Goal: Transaction & Acquisition: Purchase product/service

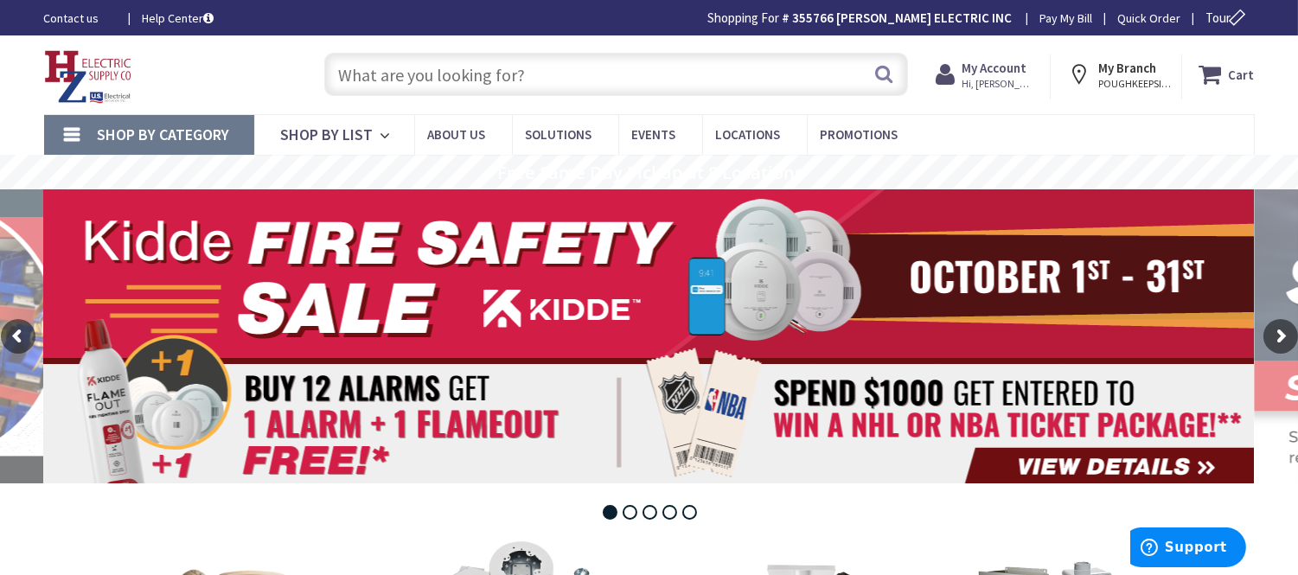
click at [395, 89] on input "text" at bounding box center [616, 74] width 584 height 43
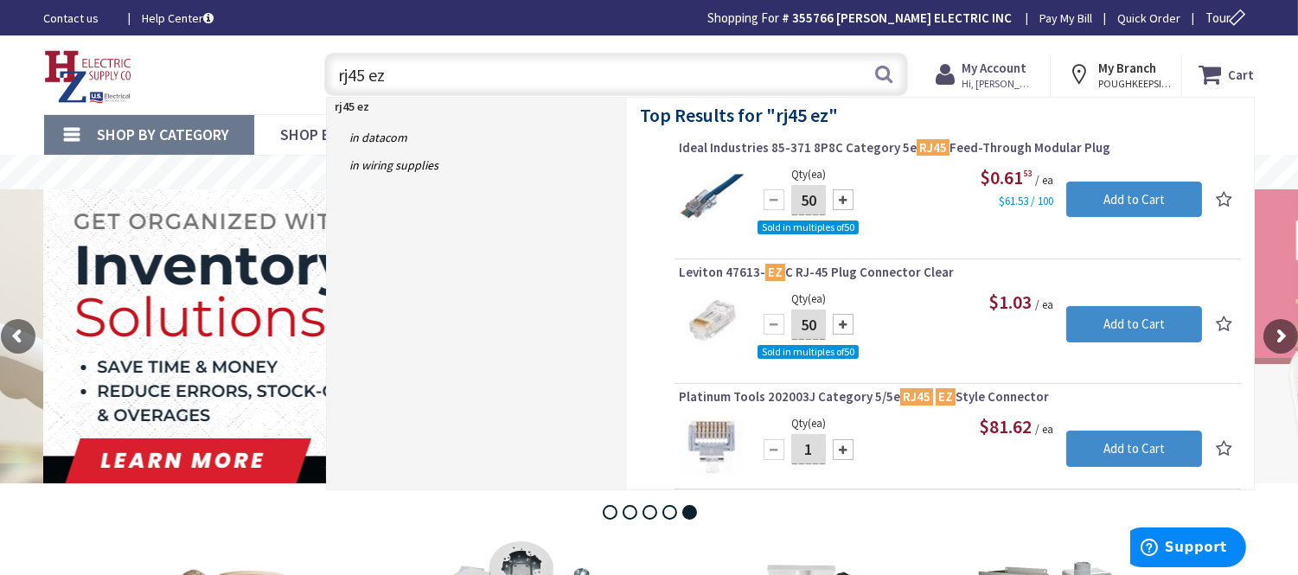
type input "rj45 ez"
click at [835, 201] on div at bounding box center [843, 199] width 21 height 21
type input "100"
click at [1133, 211] on input "Add to Cart" at bounding box center [1134, 200] width 136 height 36
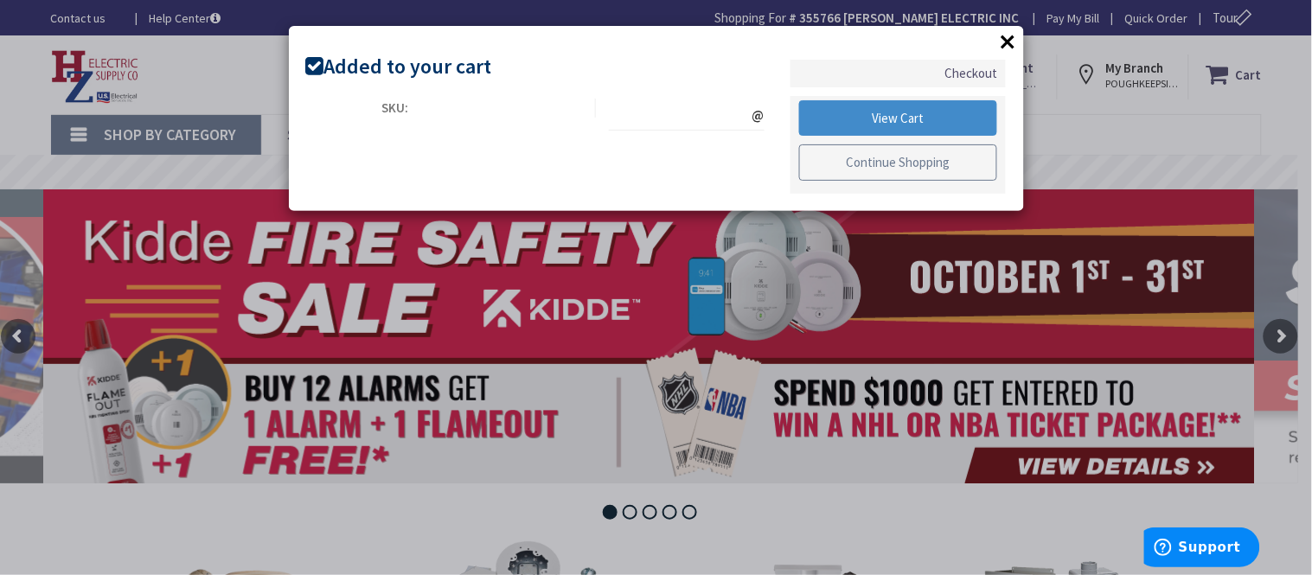
click at [908, 156] on link "Continue Shopping" at bounding box center [898, 162] width 199 height 36
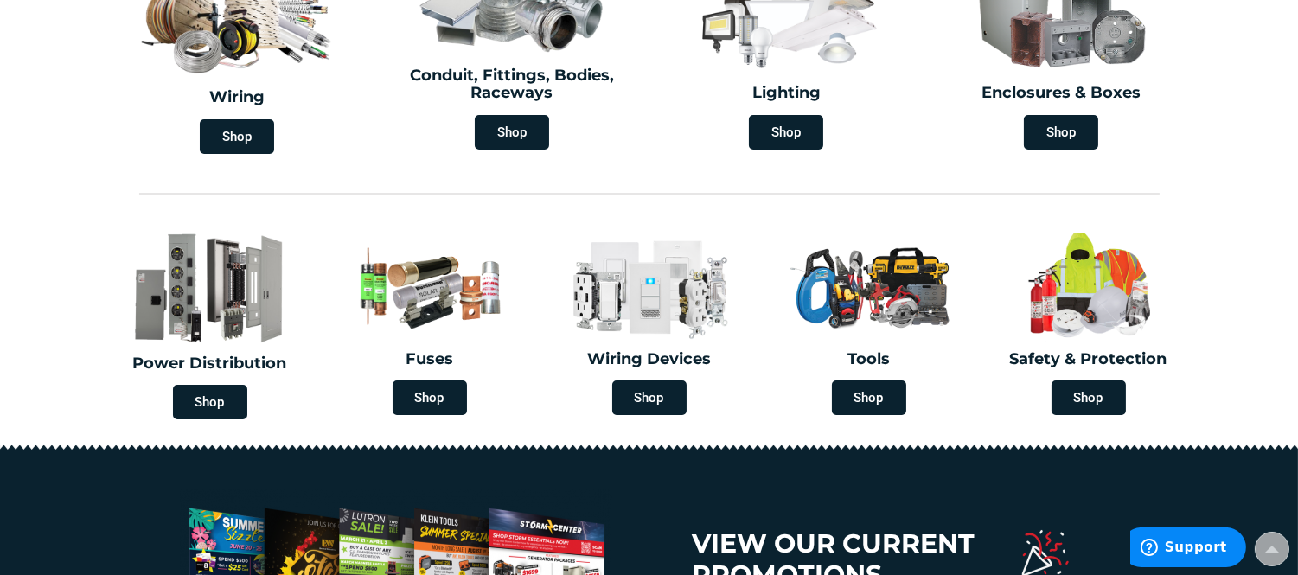
scroll to position [576, 0]
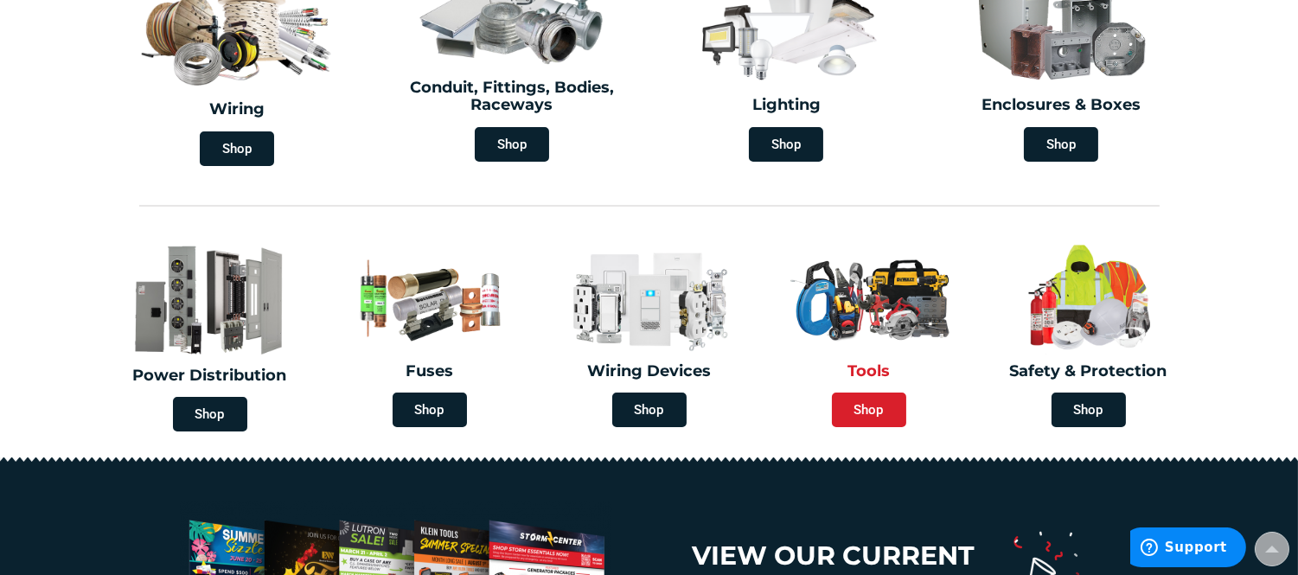
click at [866, 394] on span "Shop" at bounding box center [869, 410] width 74 height 35
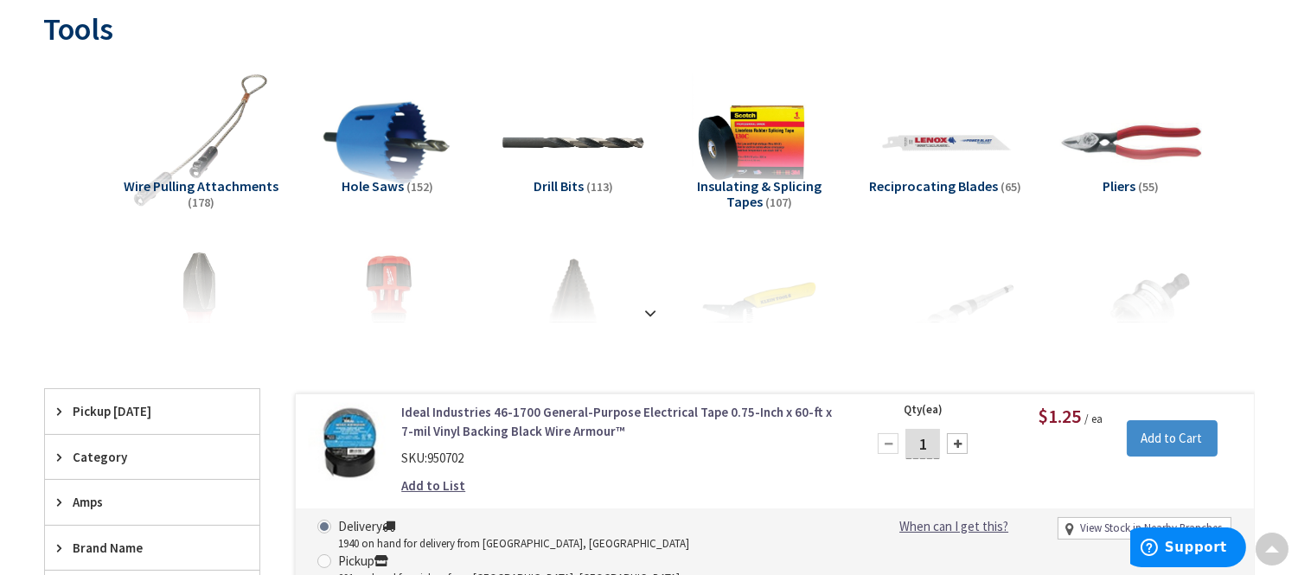
scroll to position [288, 0]
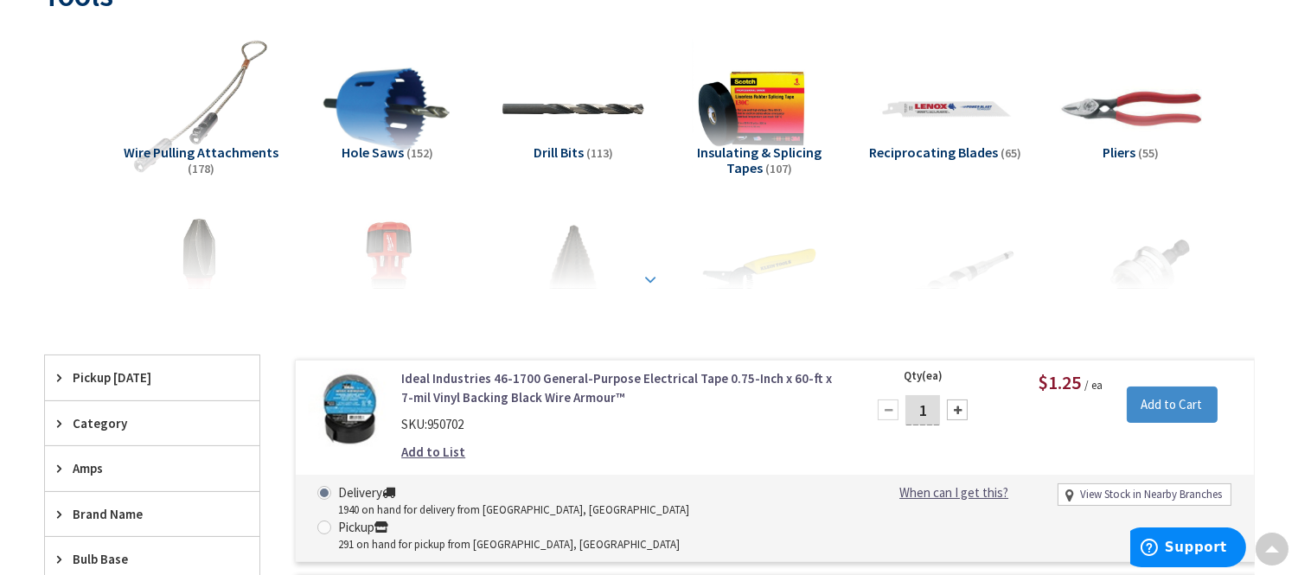
click at [650, 273] on strong at bounding box center [651, 279] width 21 height 19
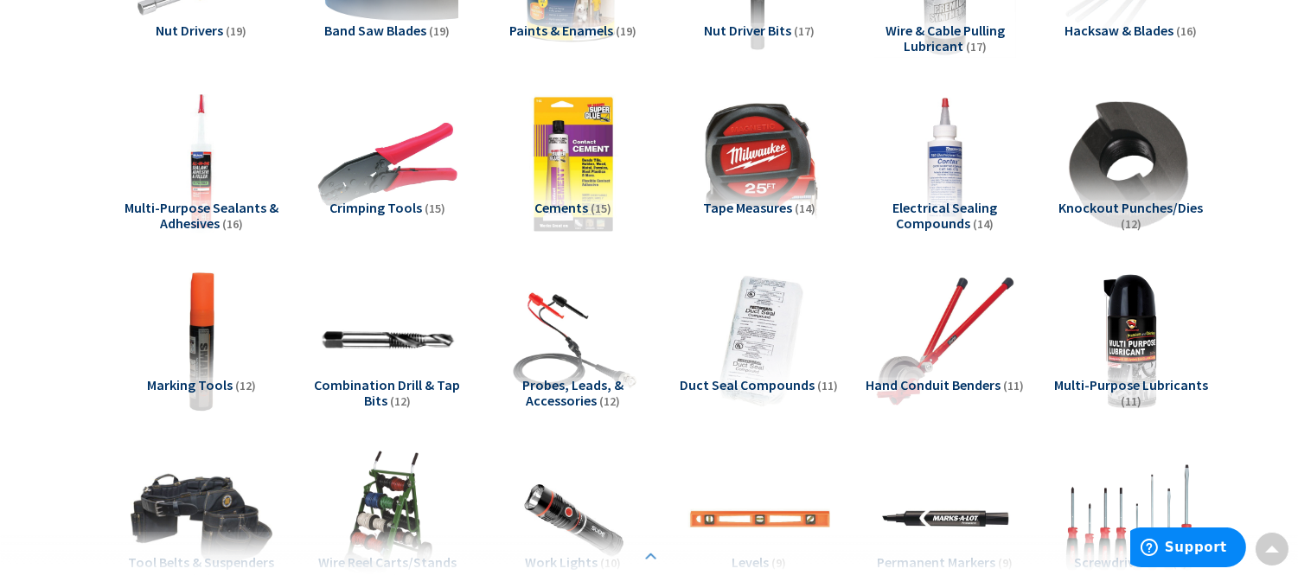
scroll to position [1152, 0]
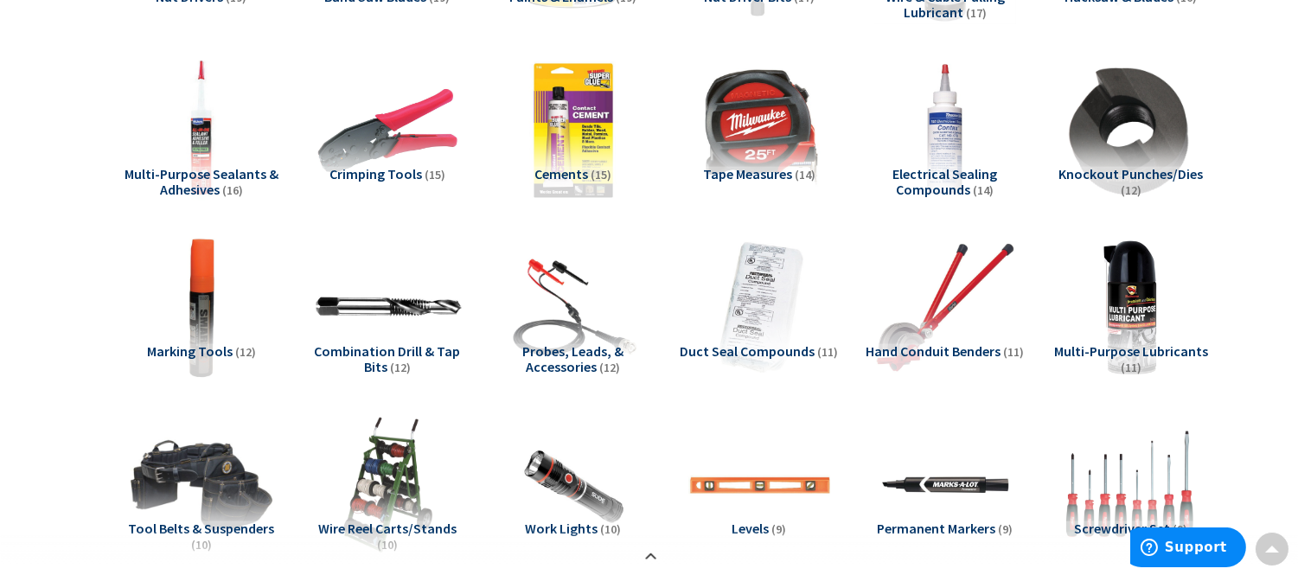
click at [429, 320] on img at bounding box center [387, 307] width 156 height 156
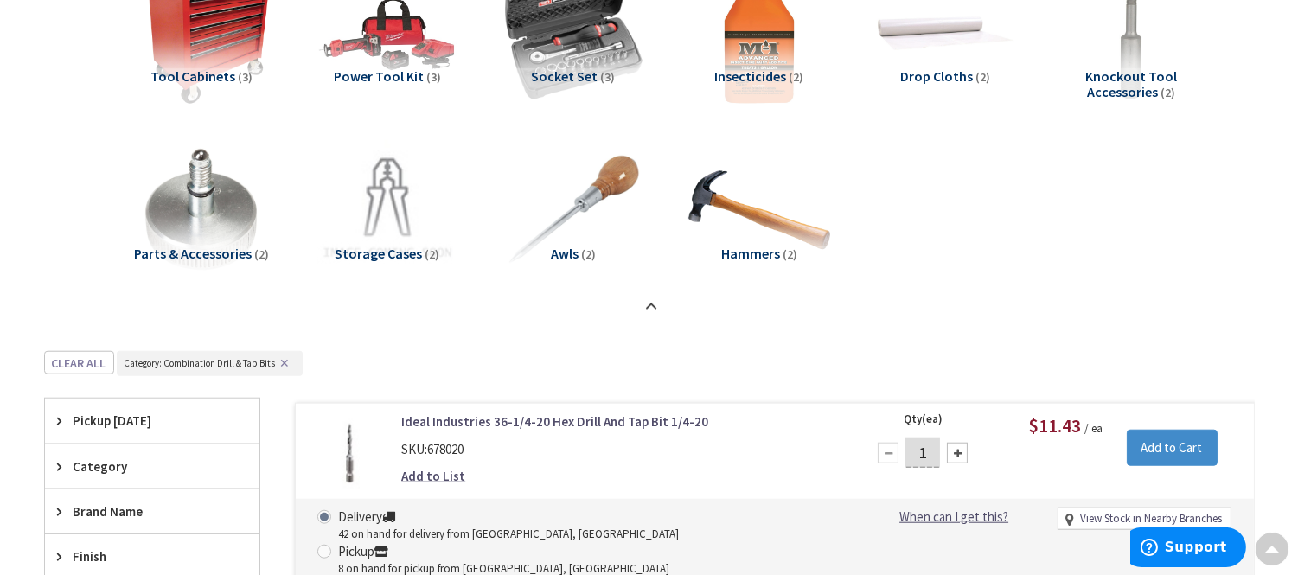
scroll to position [2989, 0]
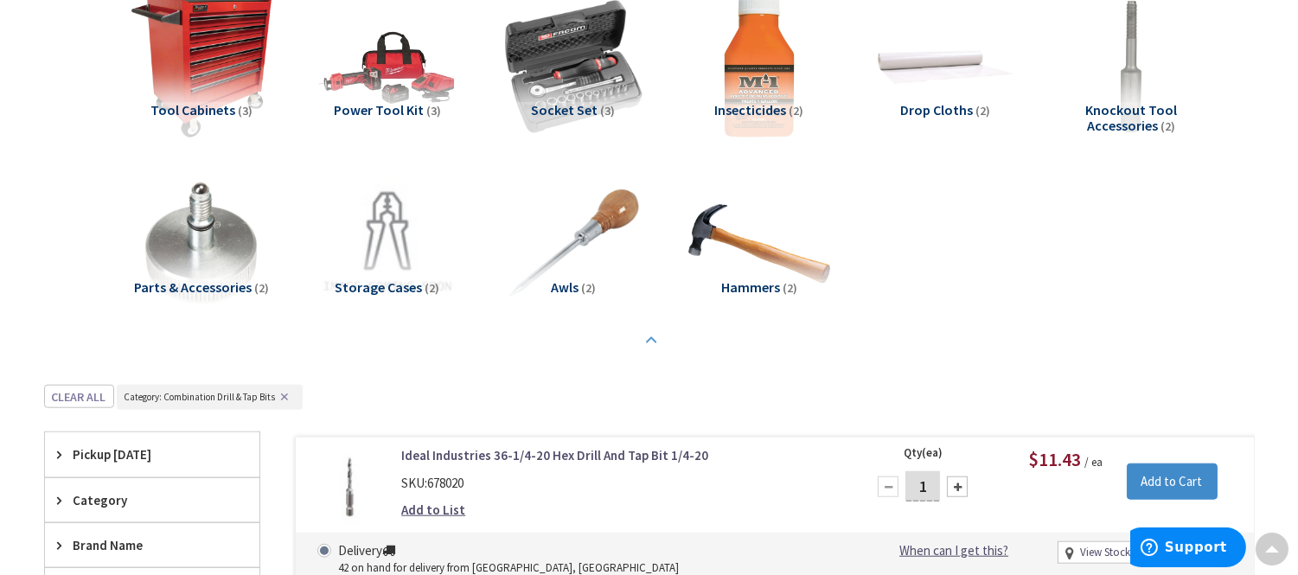
click at [647, 347] on strong at bounding box center [651, 340] width 21 height 19
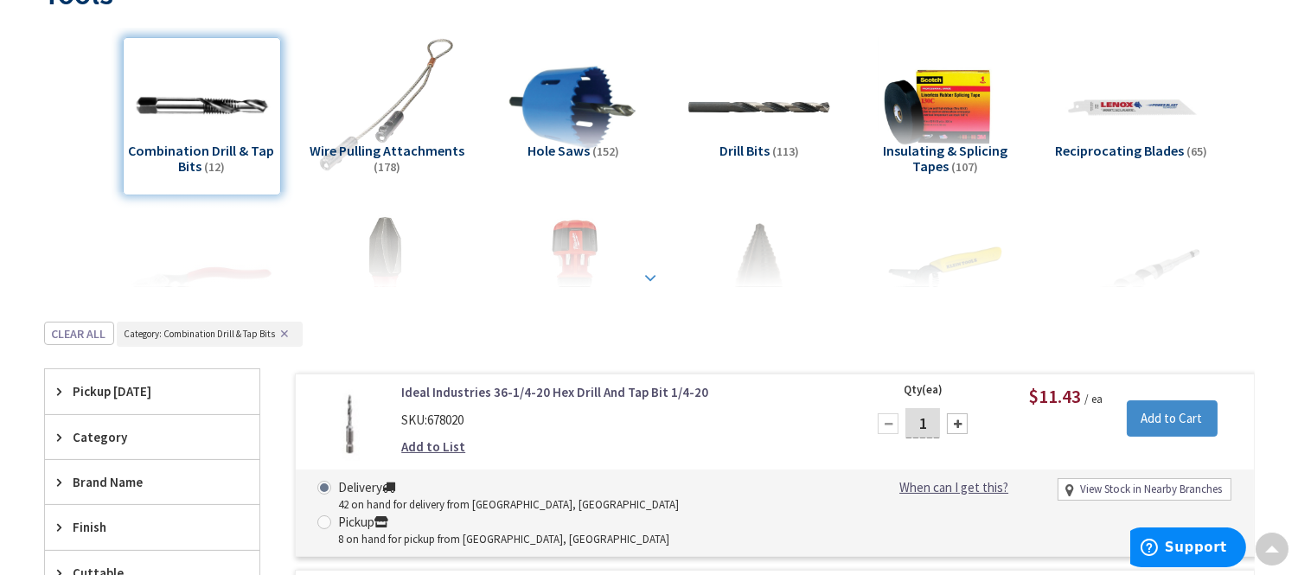
scroll to position [253, 0]
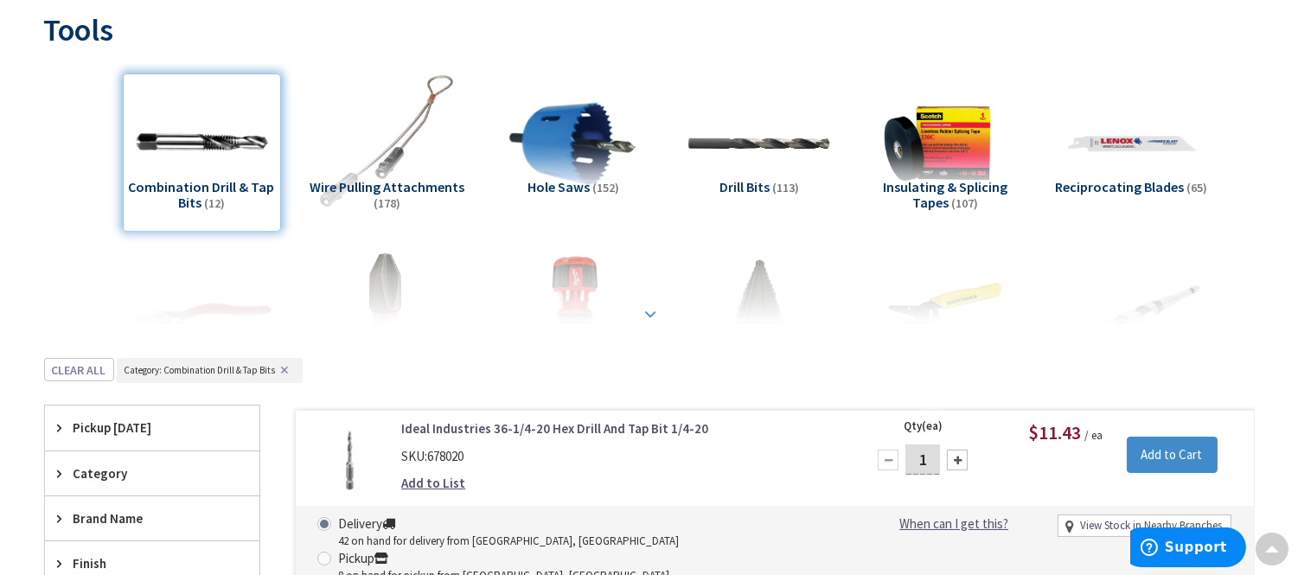
click at [645, 321] on strong at bounding box center [651, 313] width 21 height 19
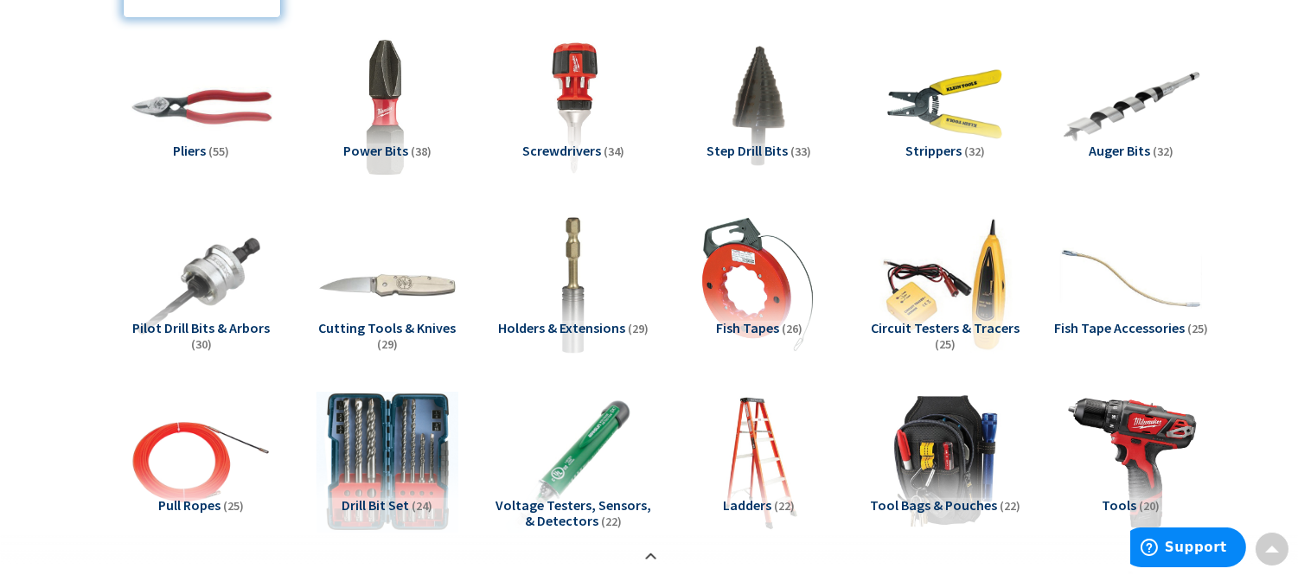
scroll to position [445, 0]
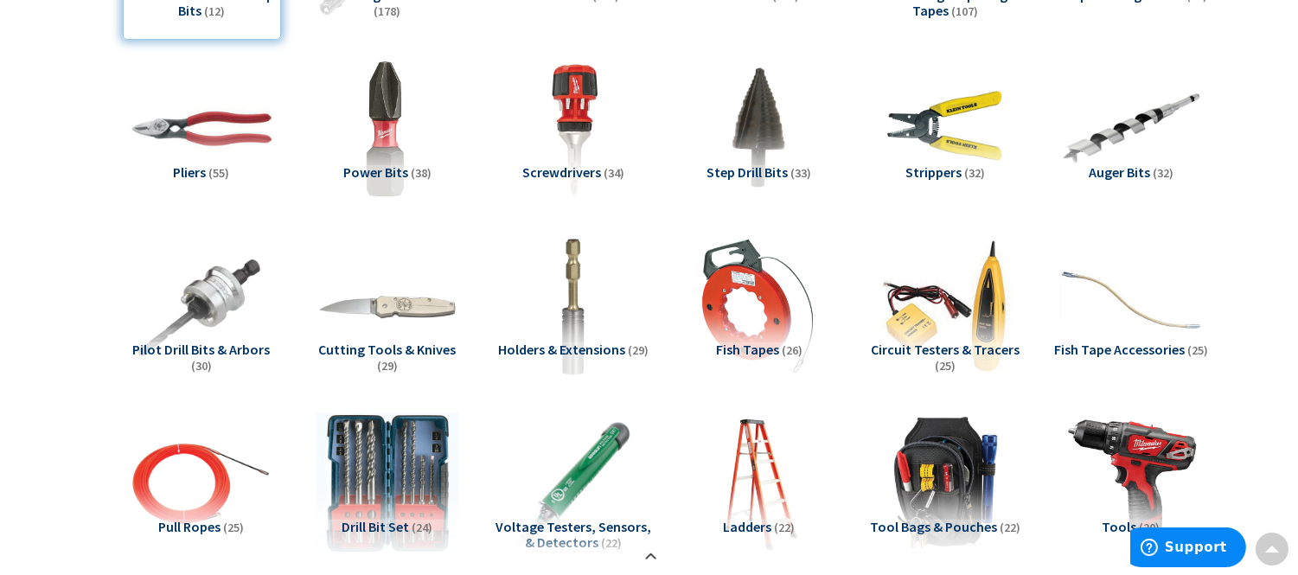
click at [590, 163] on span "Screwdrivers" at bounding box center [561, 171] width 79 height 17
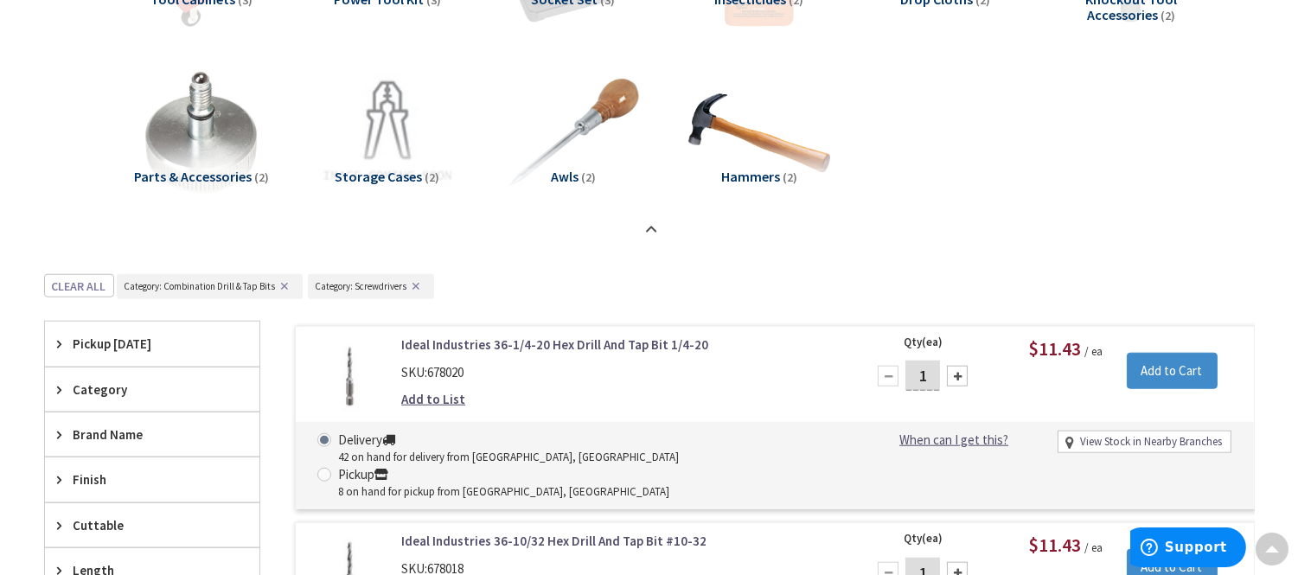
scroll to position [3085, 0]
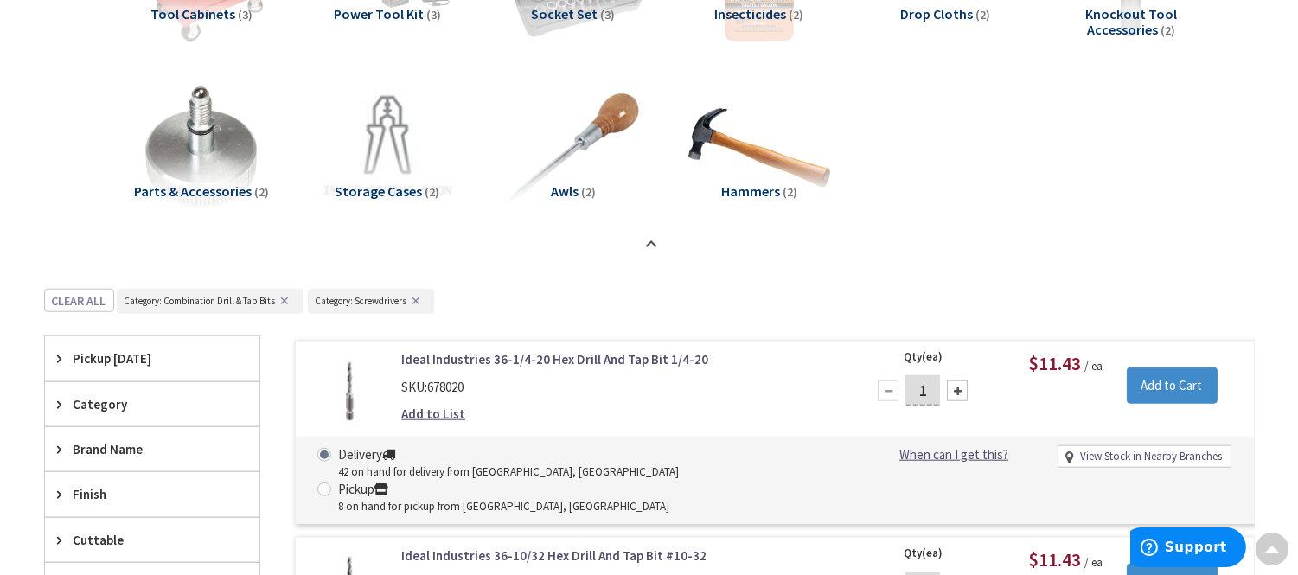
click at [278, 297] on button "✕" at bounding box center [285, 301] width 19 height 12
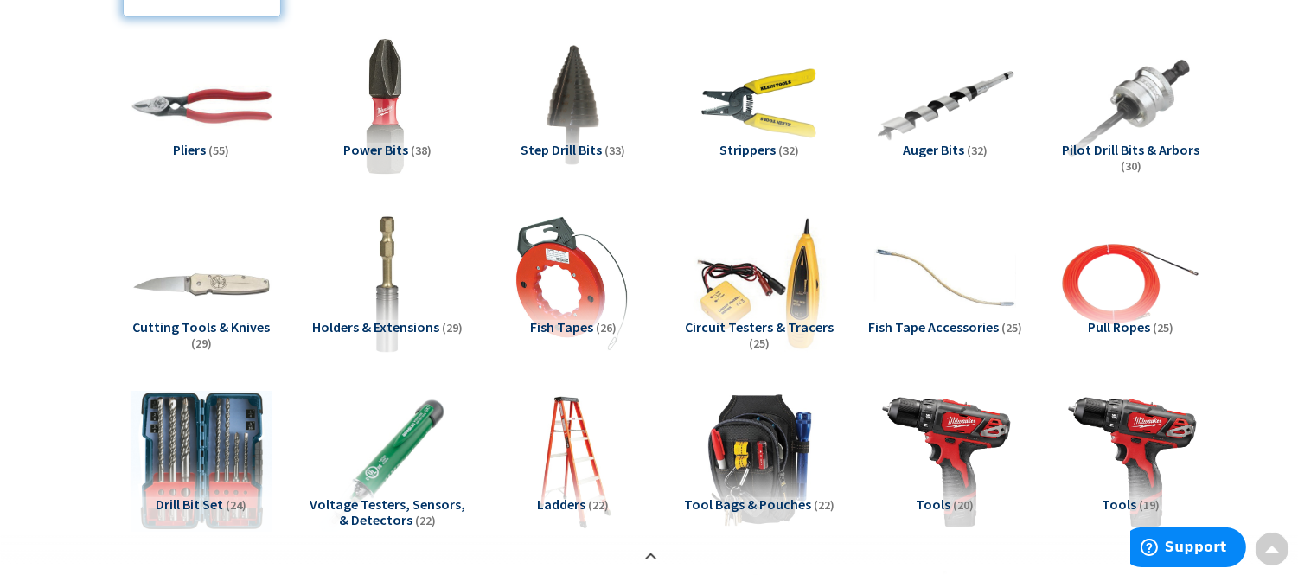
scroll to position [491, 0]
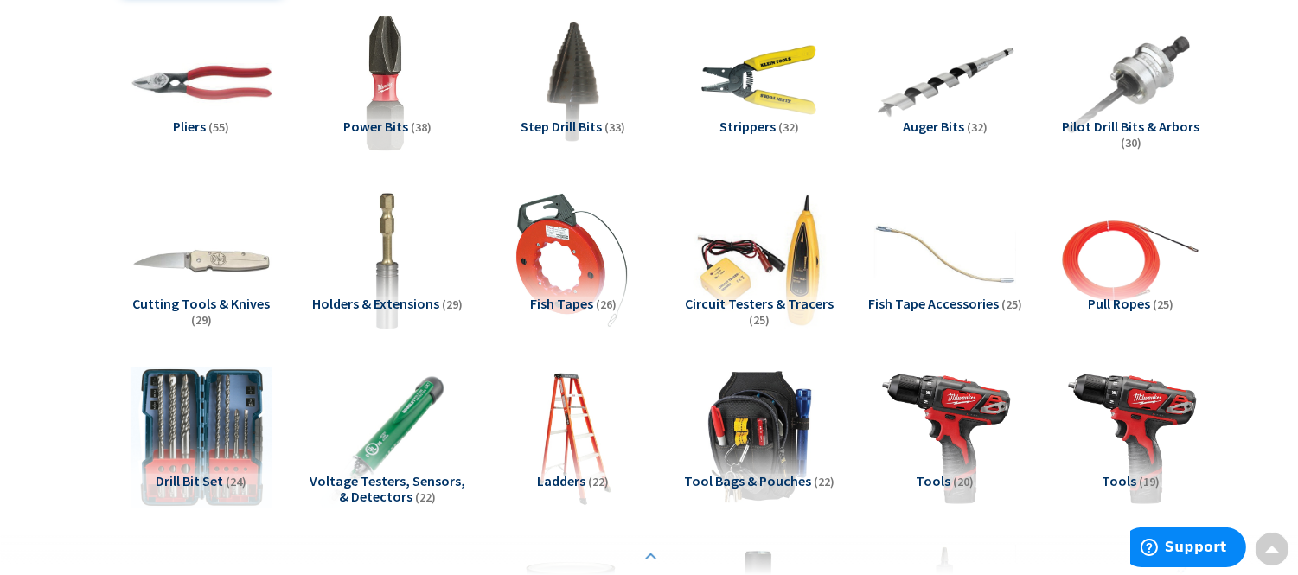
click at [650, 553] on strong at bounding box center [651, 556] width 21 height 19
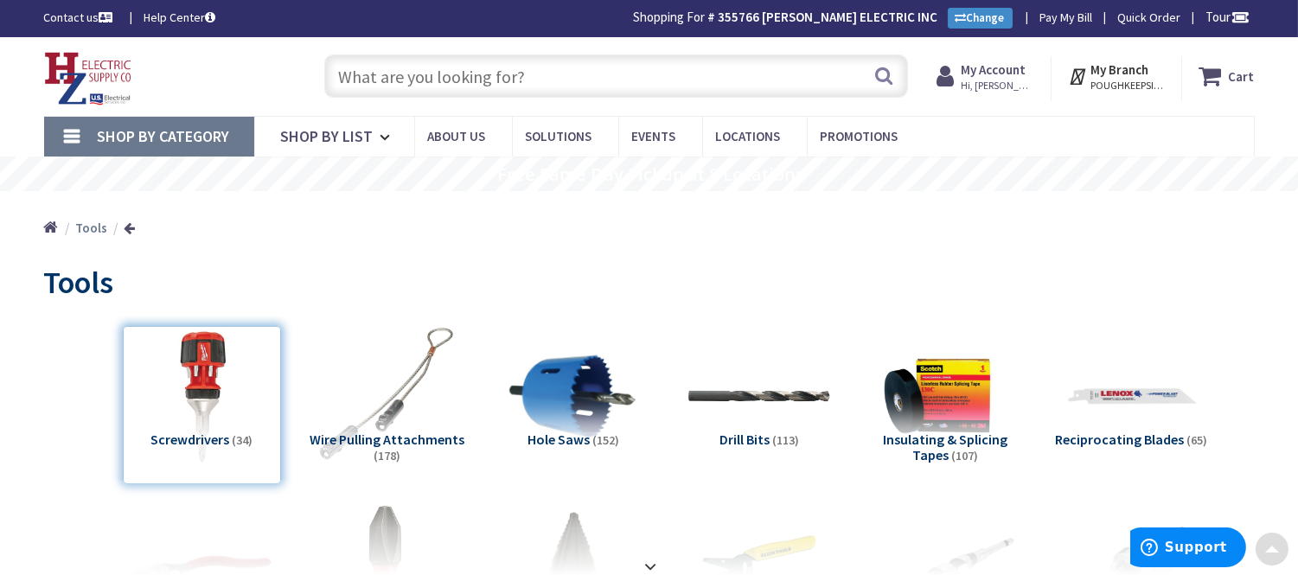
scroll to position [0, 0]
click at [1220, 73] on icon at bounding box center [1213, 76] width 29 height 31
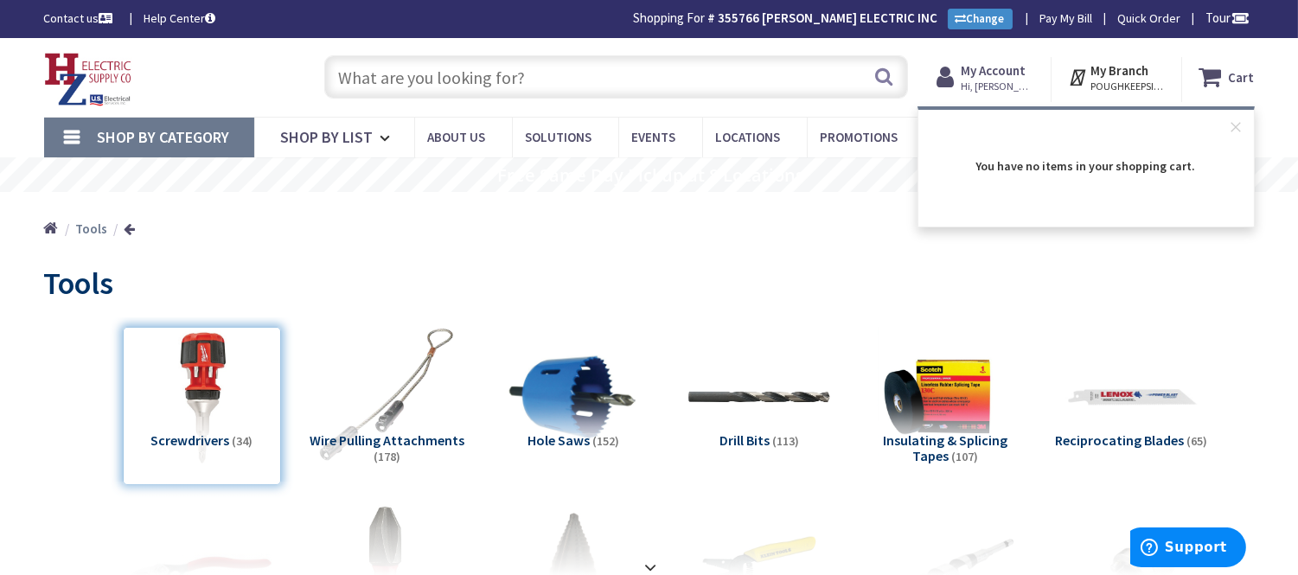
click at [1220, 73] on icon at bounding box center [1213, 76] width 29 height 31
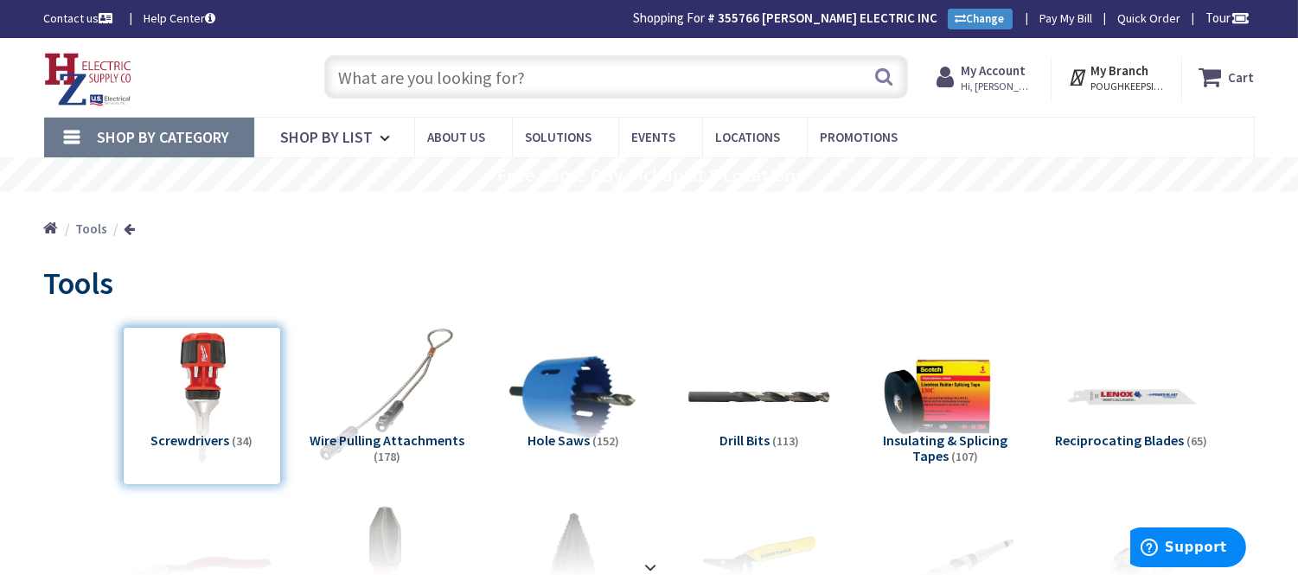
click at [446, 73] on input "text" at bounding box center [616, 76] width 584 height 43
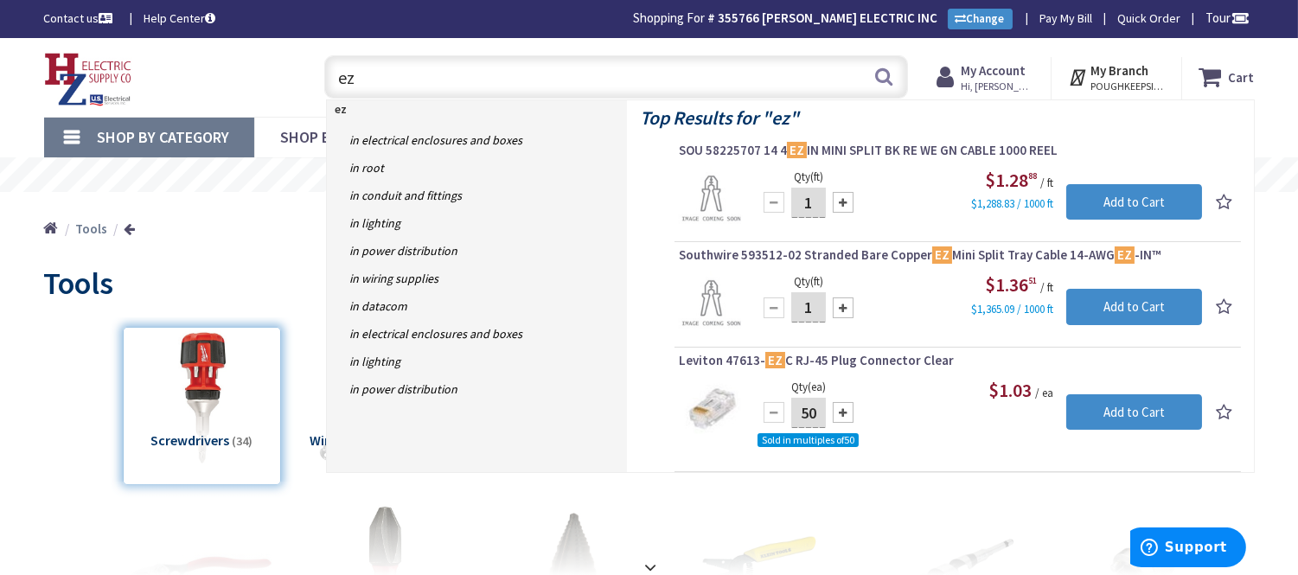
type input "e"
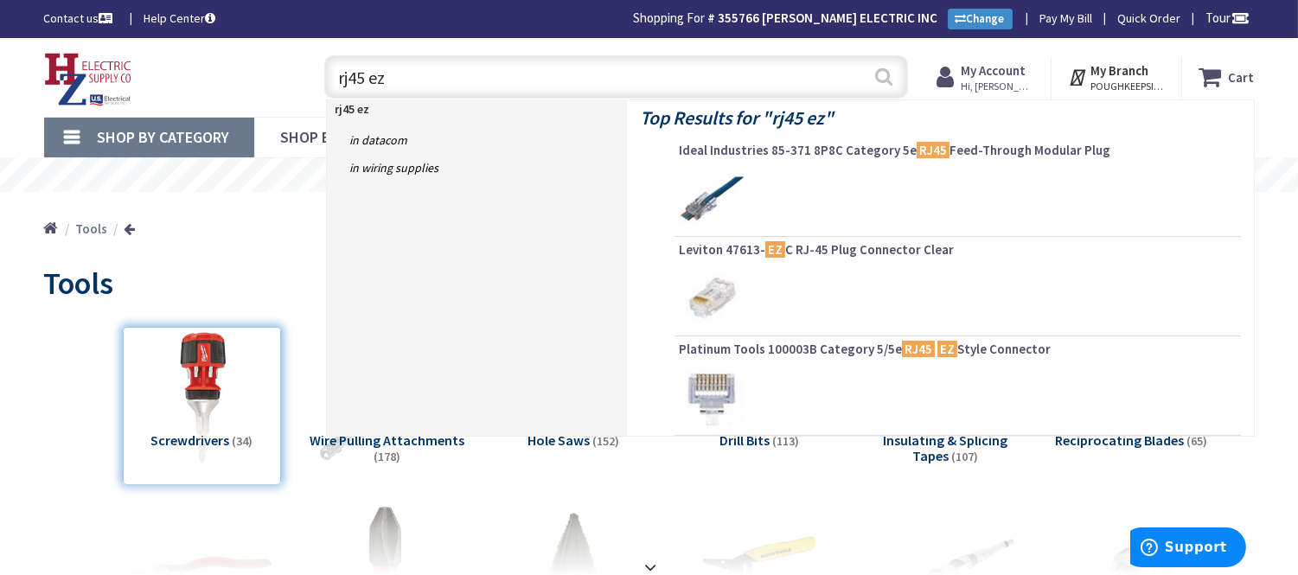
type input "rj45 ez"
click at [886, 69] on button "Search" at bounding box center [883, 76] width 22 height 39
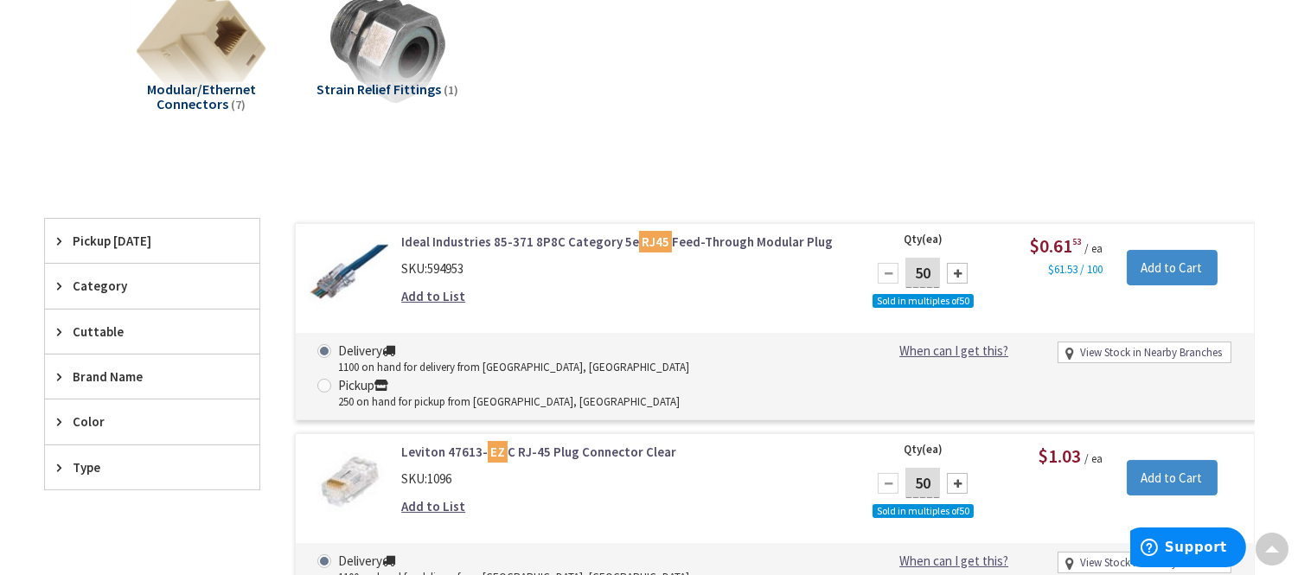
click at [951, 277] on div at bounding box center [957, 273] width 21 height 21
type input "100"
click at [1162, 275] on input "Add to Cart" at bounding box center [1172, 268] width 91 height 36
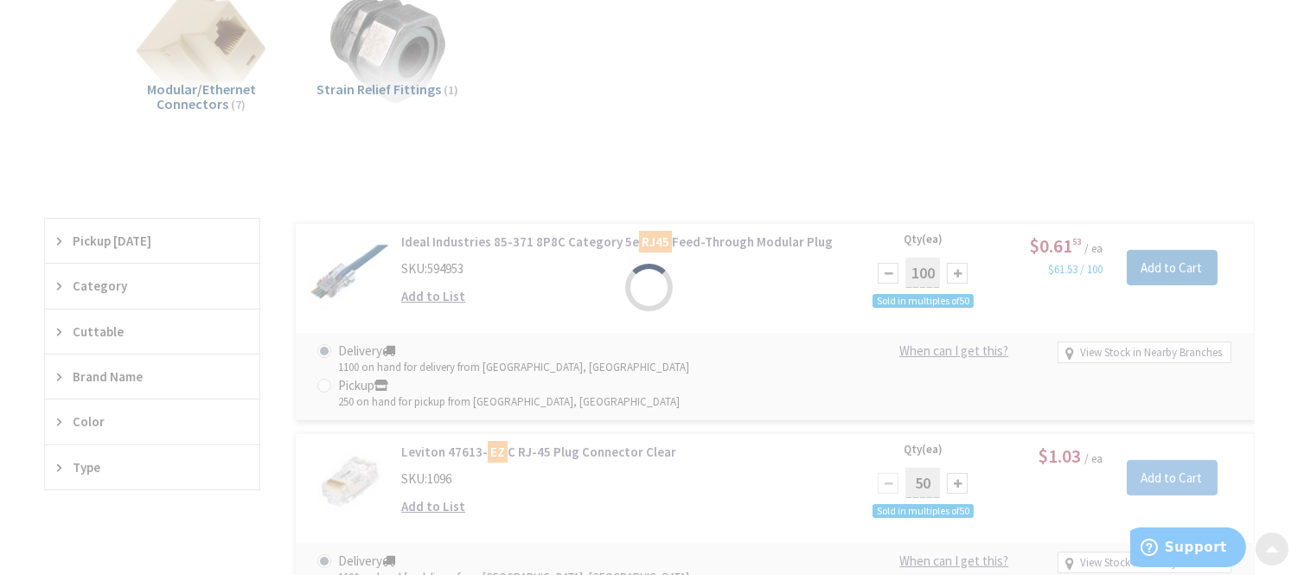
scroll to position [290, 0]
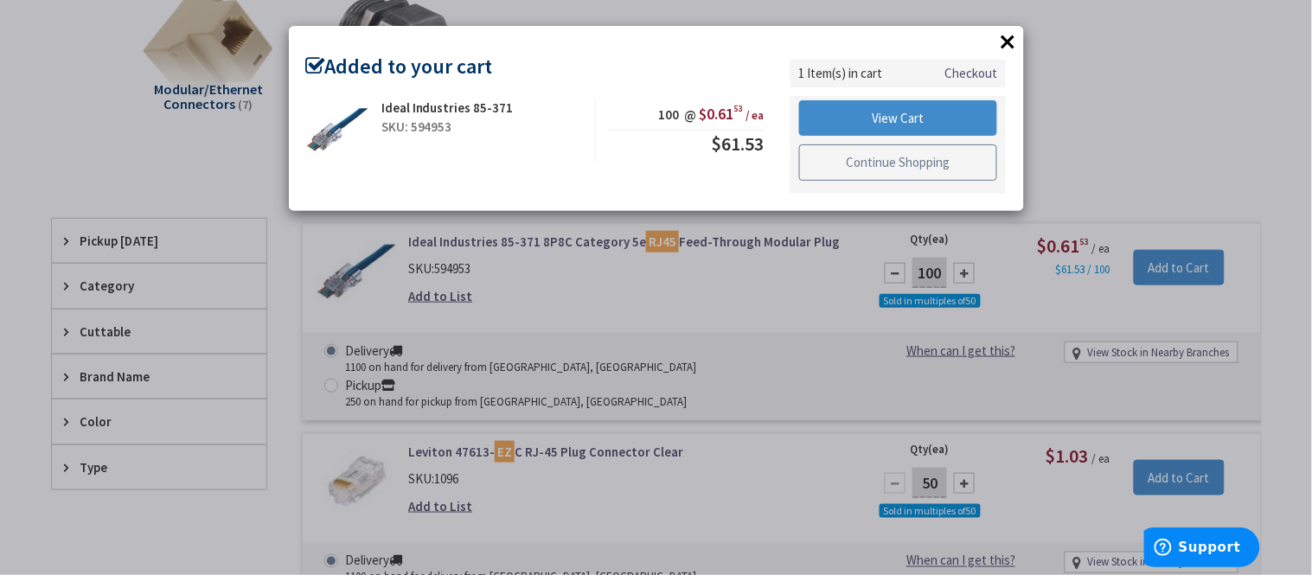
click at [897, 164] on link "Continue Shopping" at bounding box center [898, 162] width 199 height 36
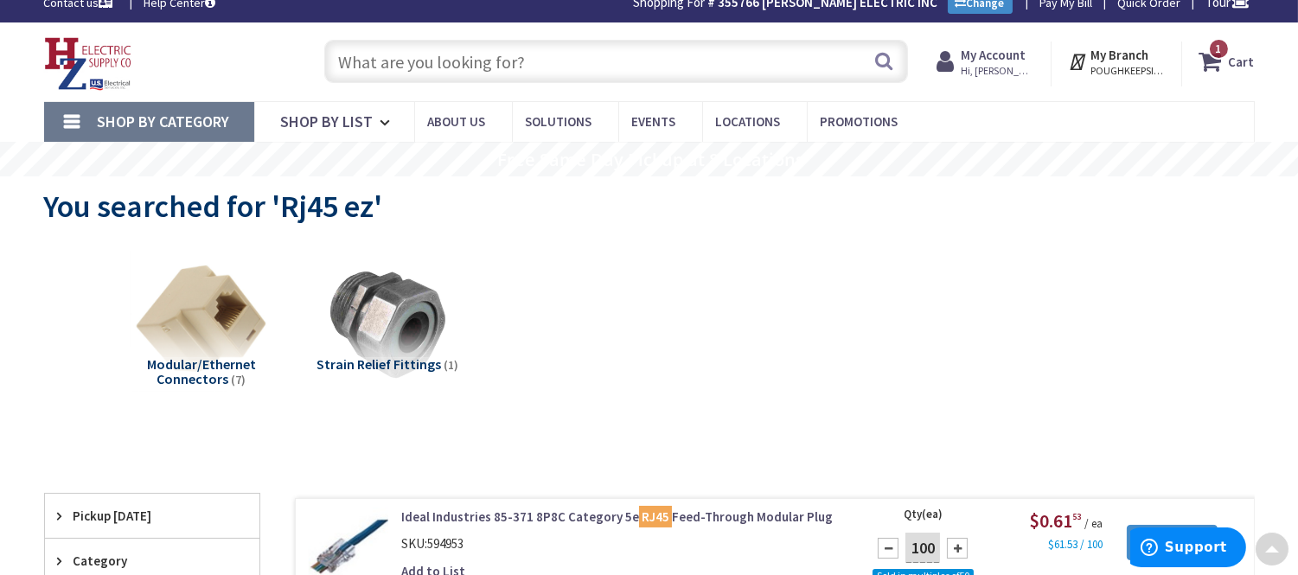
scroll to position [0, 0]
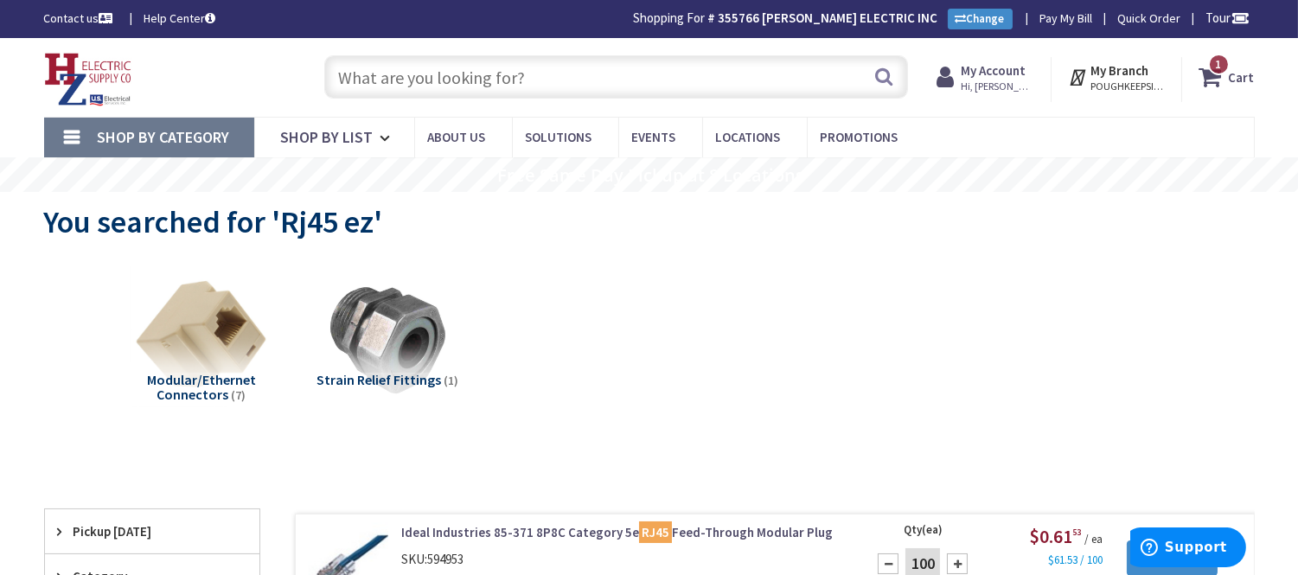
click at [1213, 83] on icon at bounding box center [1213, 76] width 29 height 31
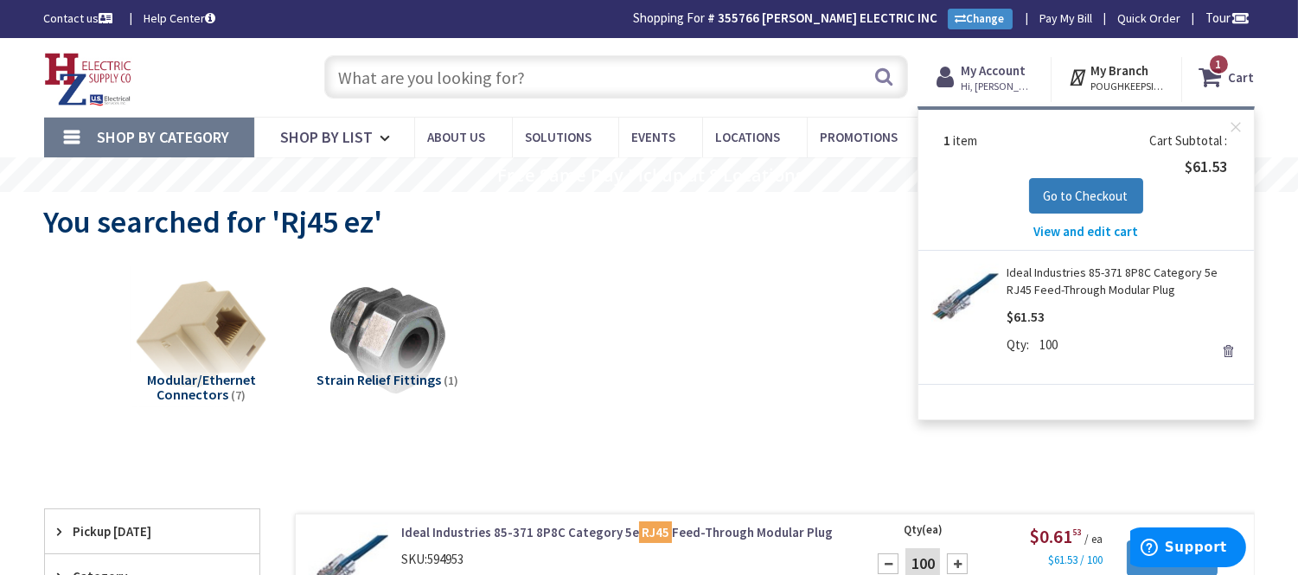
click at [1102, 184] on button "Go to Checkout" at bounding box center [1086, 196] width 114 height 36
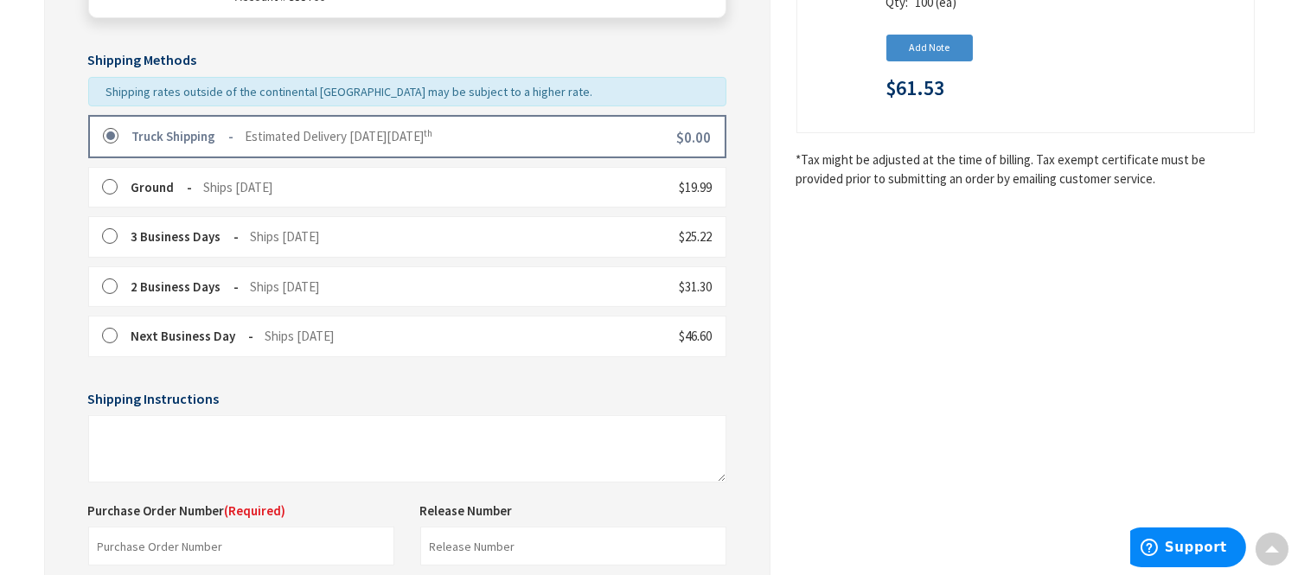
scroll to position [576, 0]
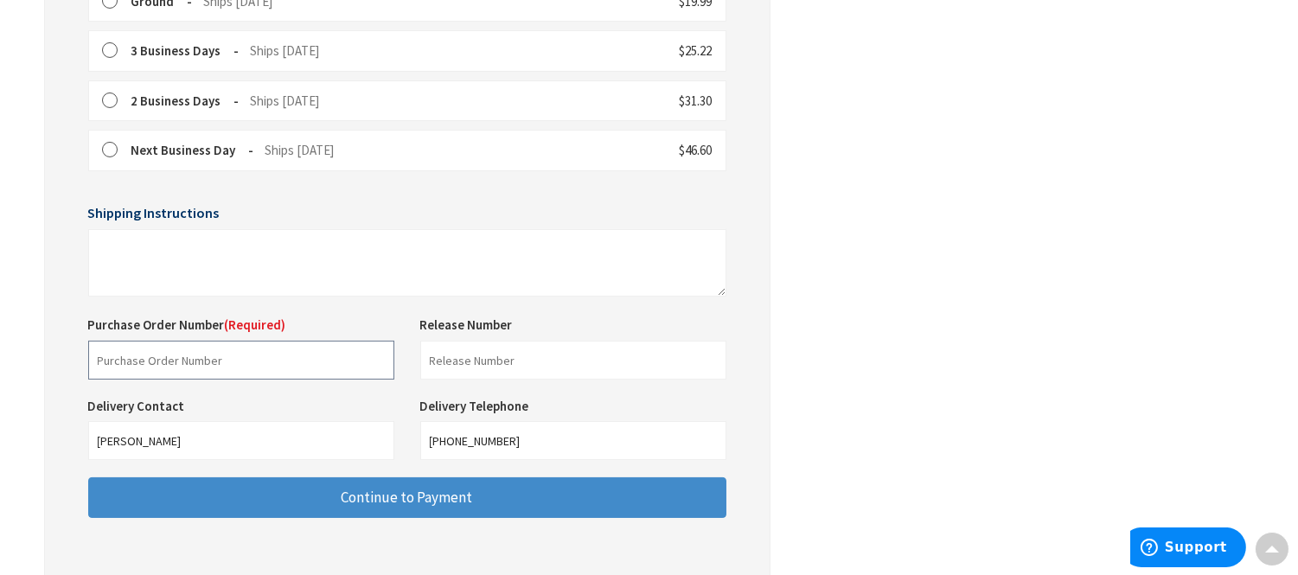
click at [118, 361] on input "text" at bounding box center [241, 360] width 306 height 39
type input "Shop"
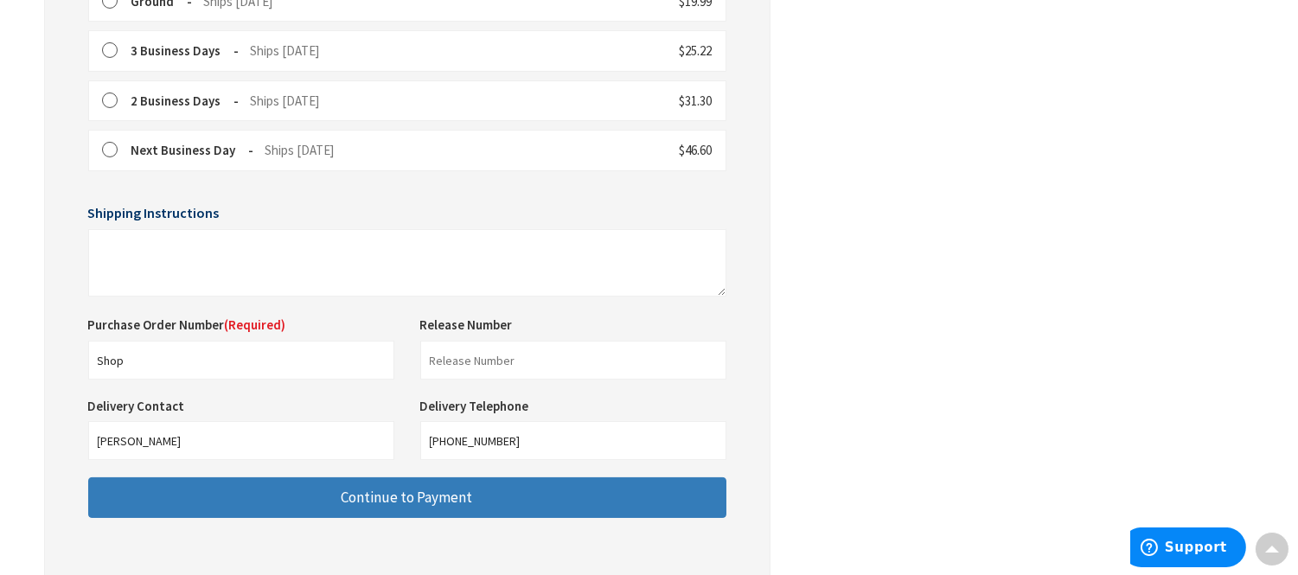
click at [300, 499] on button "Continue to Payment" at bounding box center [407, 497] width 638 height 41
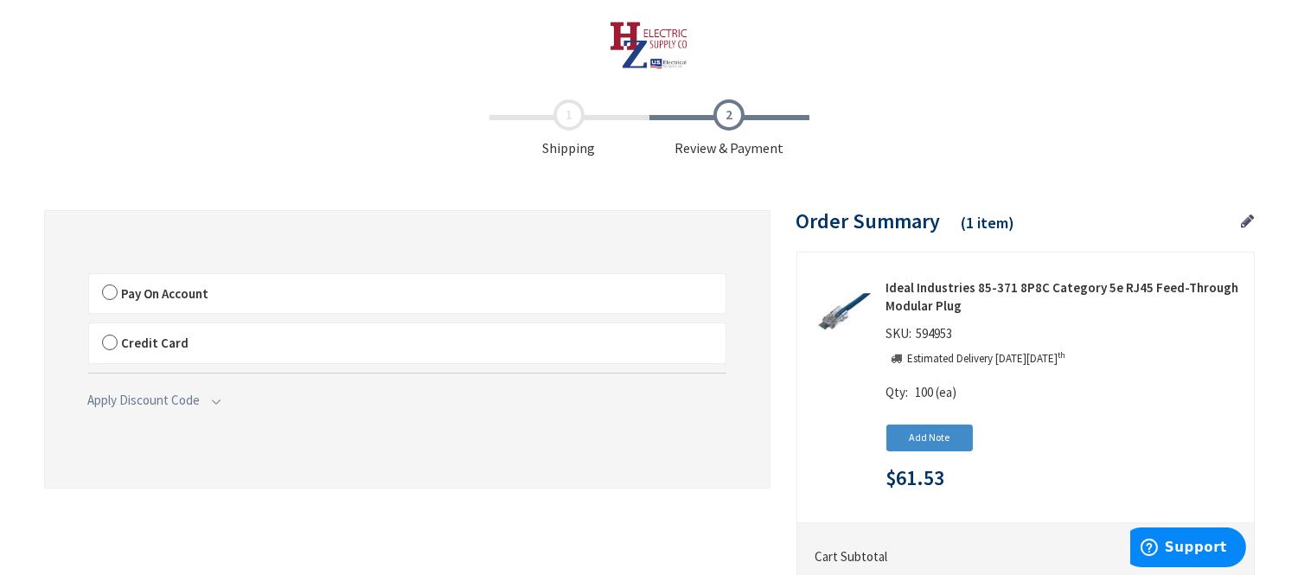
drag, startPoint x: 366, startPoint y: 437, endPoint x: 83, endPoint y: 127, distance: 419.2
click at [83, 127] on ul "Shipping Review & Payment" at bounding box center [649, 128] width 1210 height 59
click at [114, 289] on label "Pay On Account" at bounding box center [407, 294] width 636 height 40
click at [89, 278] on input "Pay On Account" at bounding box center [89, 278] width 0 height 0
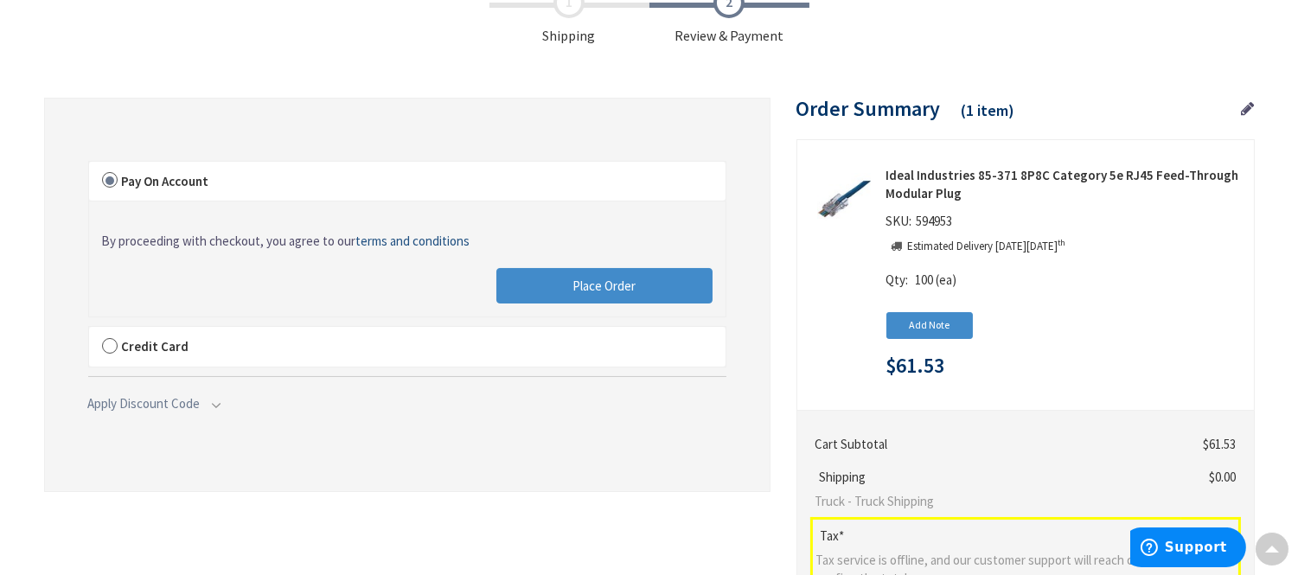
scroll to position [96, 0]
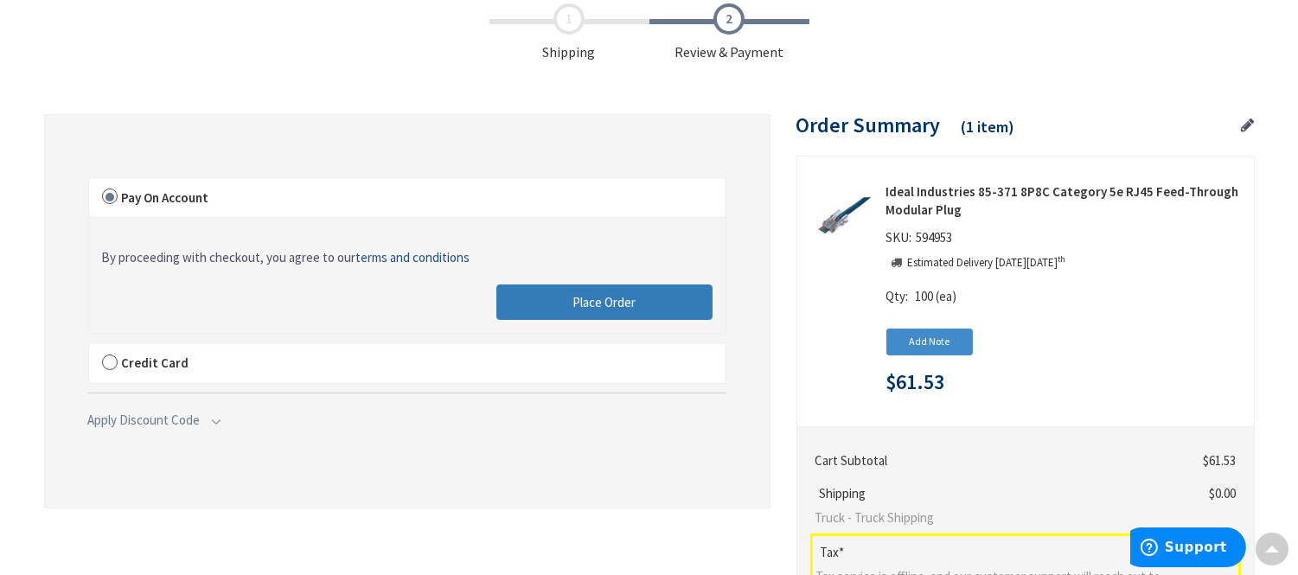
click at [626, 287] on button "Place Order" at bounding box center [604, 302] width 216 height 36
